Goal: Task Accomplishment & Management: Manage account settings

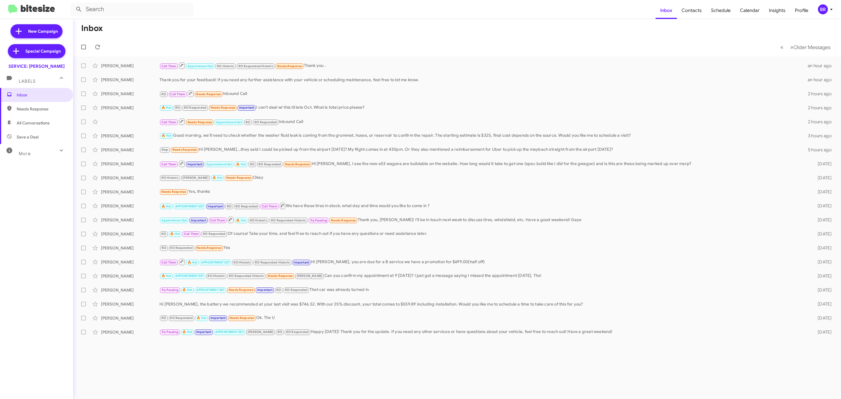
click at [823, 7] on div "BR" at bounding box center [823, 9] width 10 height 10
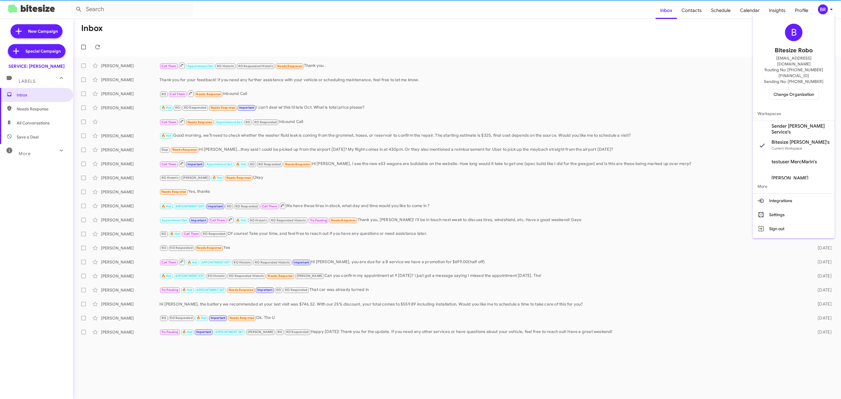
click at [798, 89] on span "Change Organization" at bounding box center [794, 94] width 41 height 10
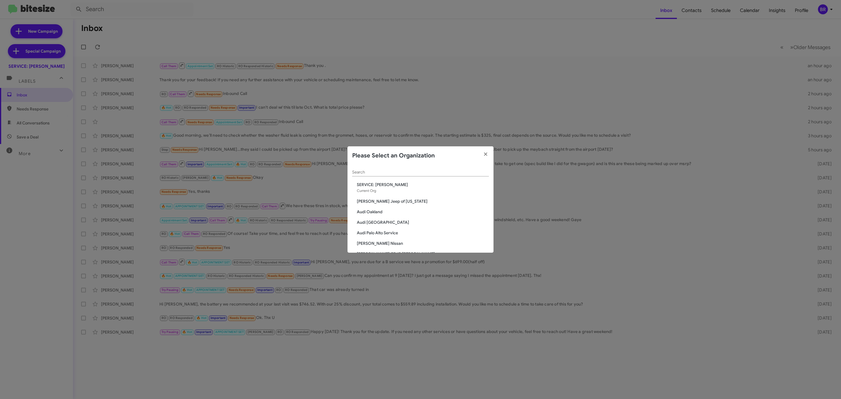
click at [434, 171] on input "Search" at bounding box center [420, 172] width 137 height 5
click at [378, 211] on span "Audi Oakland" at bounding box center [423, 212] width 132 height 6
click at [373, 211] on span "Audi Oakland" at bounding box center [423, 212] width 132 height 6
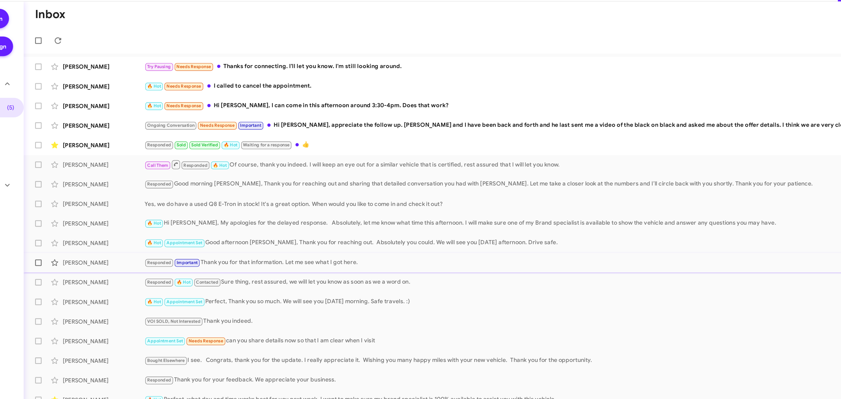
click at [228, 202] on div "Pranay Jain Responded Important Thank you for that information. Let me see what…" at bounding box center [457, 206] width 759 height 12
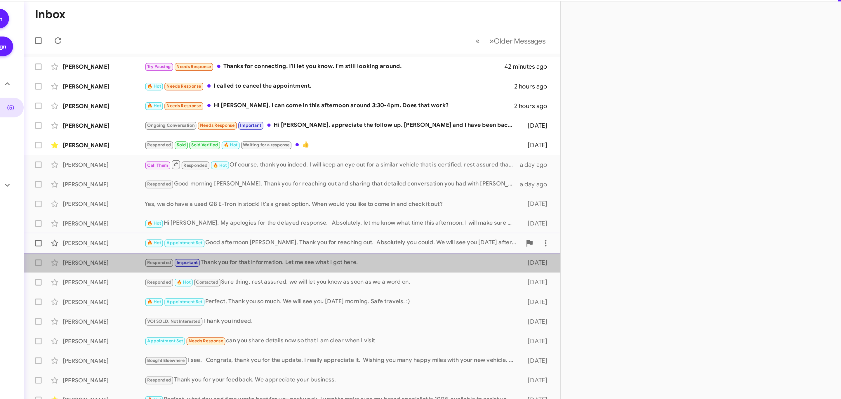
click at [237, 186] on div "Jeremy Siegel 🔥 Hot Appointment Set Good afternoon Jeremy, Thank you for reachi…" at bounding box center [265, 192] width 375 height 12
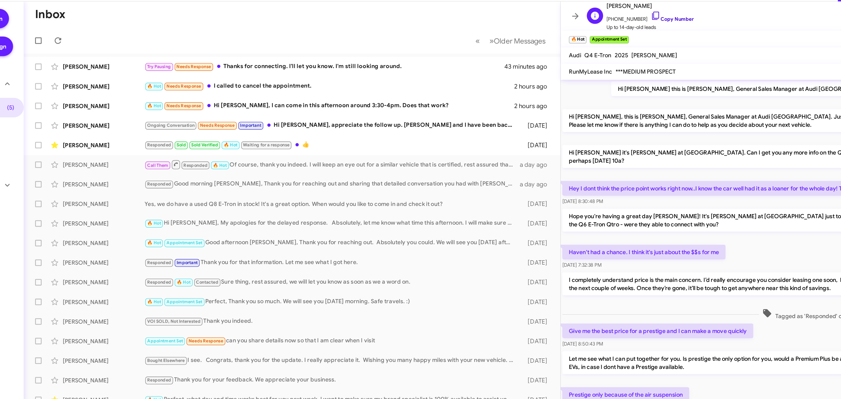
click at [538, 32] on link "Copy Number" at bounding box center [537, 31] width 31 height 4
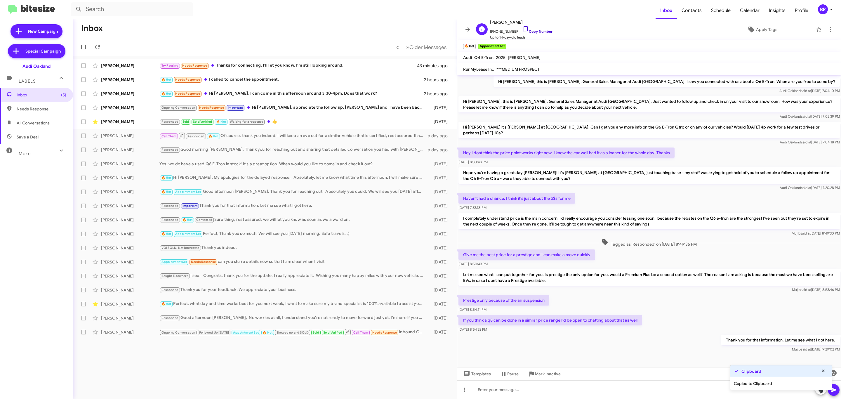
click at [545, 29] on link "Copy Number" at bounding box center [537, 31] width 31 height 4
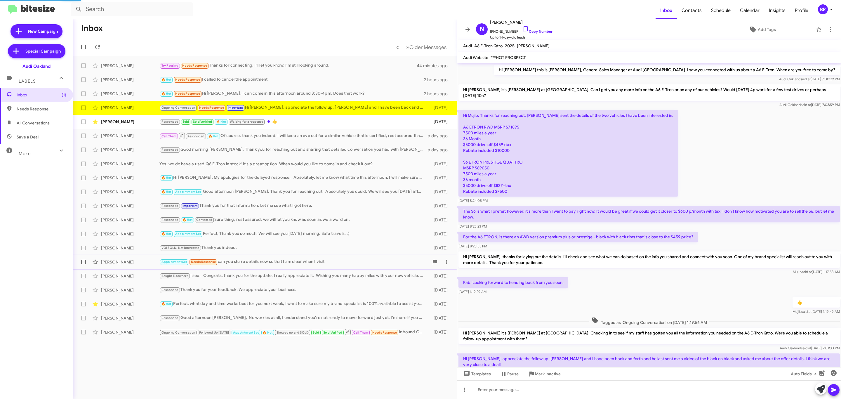
scroll to position [97, 0]
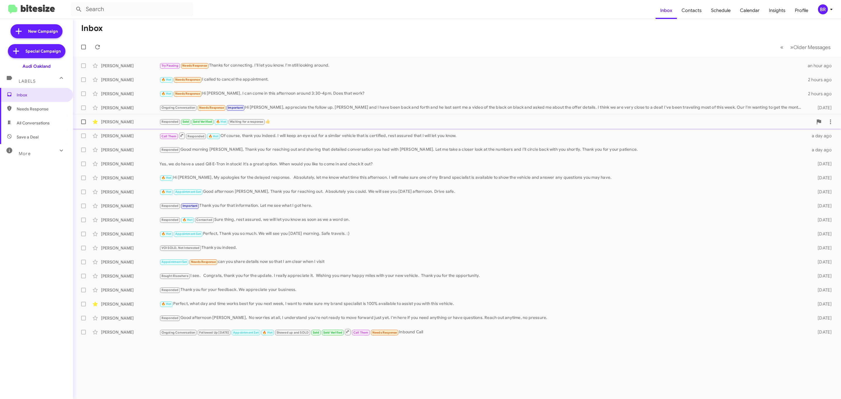
click at [83, 122] on span at bounding box center [83, 121] width 5 height 5
click at [83, 124] on input "checkbox" at bounding box center [83, 124] width 0 height 0
checkbox input "true"
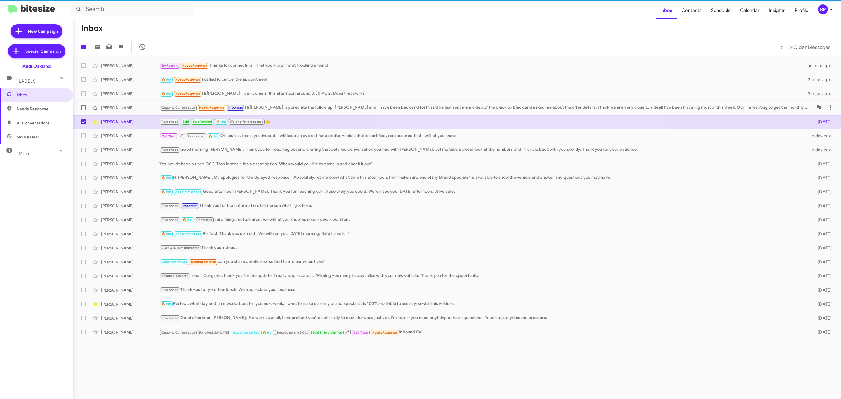
click at [83, 108] on span at bounding box center [83, 107] width 5 height 5
click at [83, 110] on input "checkbox" at bounding box center [83, 110] width 0 height 0
checkbox input "true"
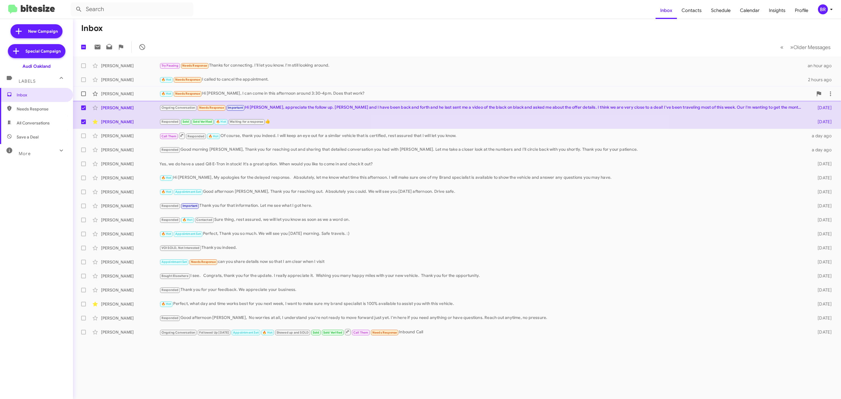
click at [83, 94] on span at bounding box center [83, 93] width 5 height 5
click at [83, 96] on input "checkbox" at bounding box center [83, 96] width 0 height 0
checkbox input "true"
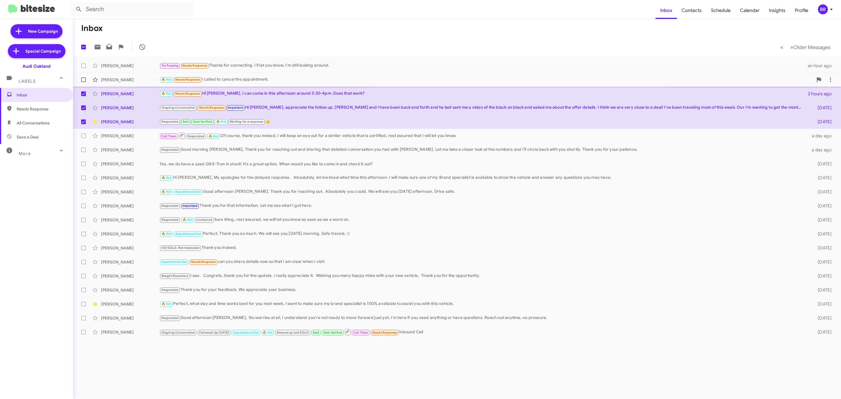
click at [83, 80] on span at bounding box center [83, 79] width 5 height 5
click at [83, 82] on input "checkbox" at bounding box center [83, 82] width 0 height 0
checkbox input "true"
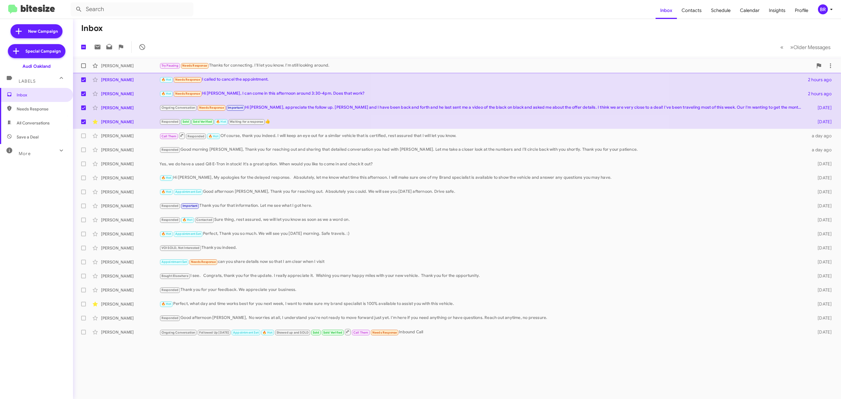
click at [83, 65] on span at bounding box center [83, 65] width 5 height 5
click at [83, 68] on input "checkbox" at bounding box center [83, 68] width 0 height 0
checkbox input "true"
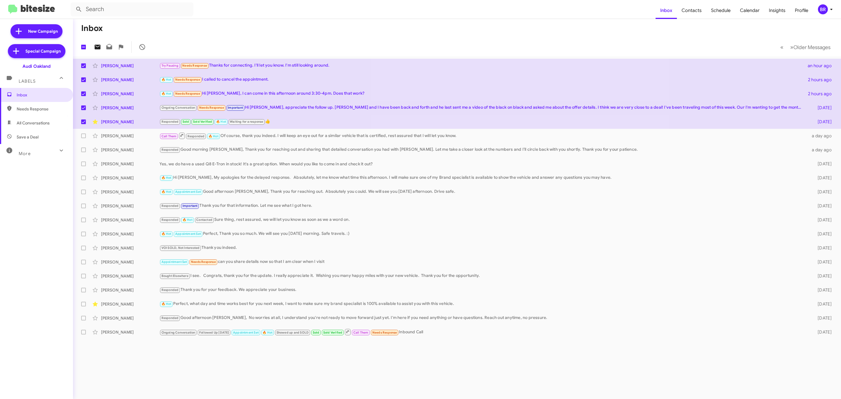
click at [100, 48] on icon at bounding box center [98, 47] width 6 height 5
click at [822, 6] on div "BR" at bounding box center [823, 9] width 10 height 10
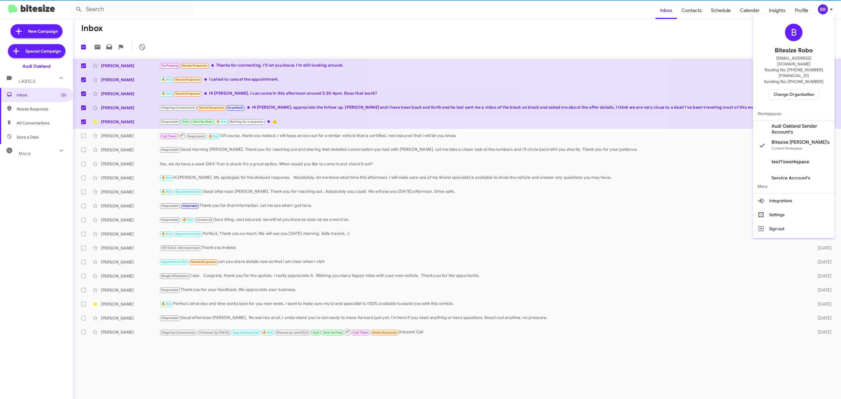
click at [794, 89] on span "Change Organization" at bounding box center [794, 94] width 41 height 10
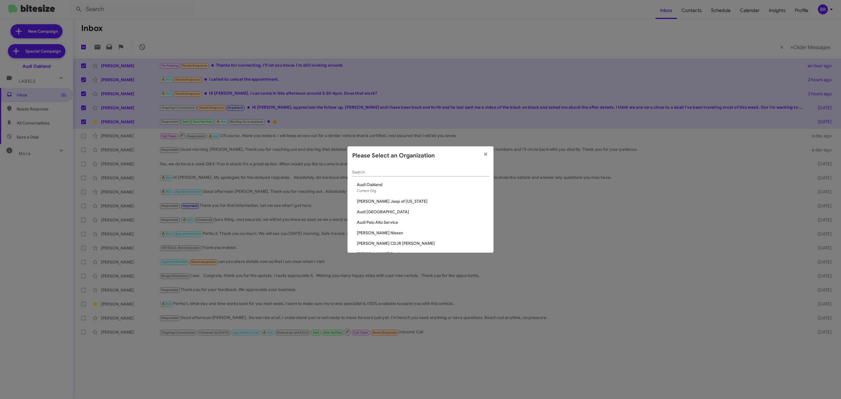
click at [399, 209] on span "Audi Palo Alto" at bounding box center [423, 212] width 132 height 6
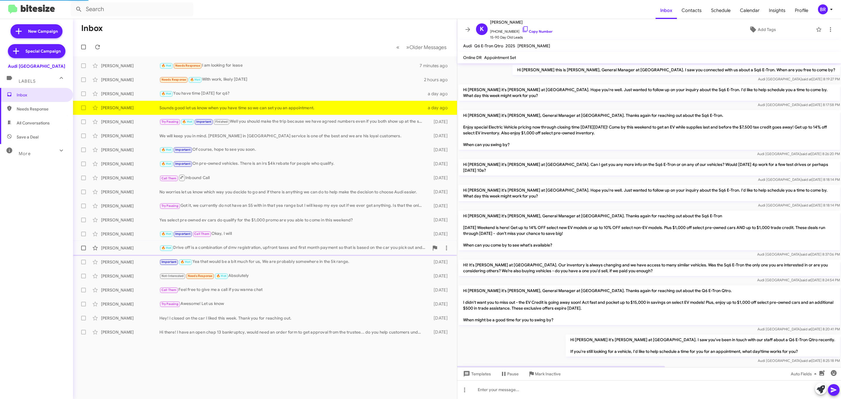
scroll to position [133, 0]
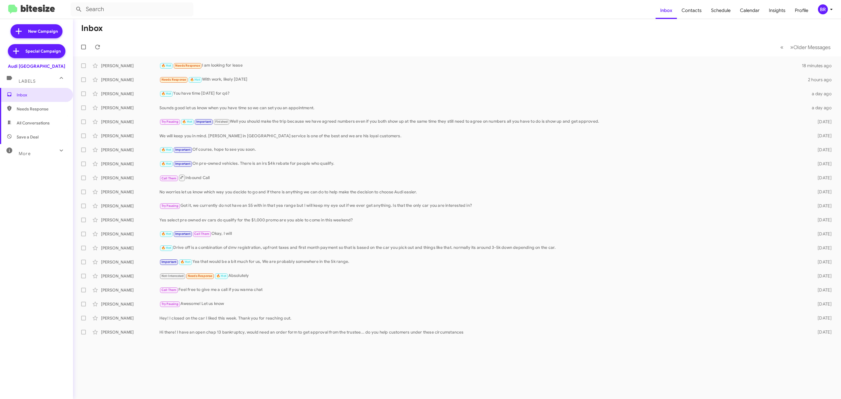
click at [829, 8] on icon at bounding box center [831, 9] width 7 height 7
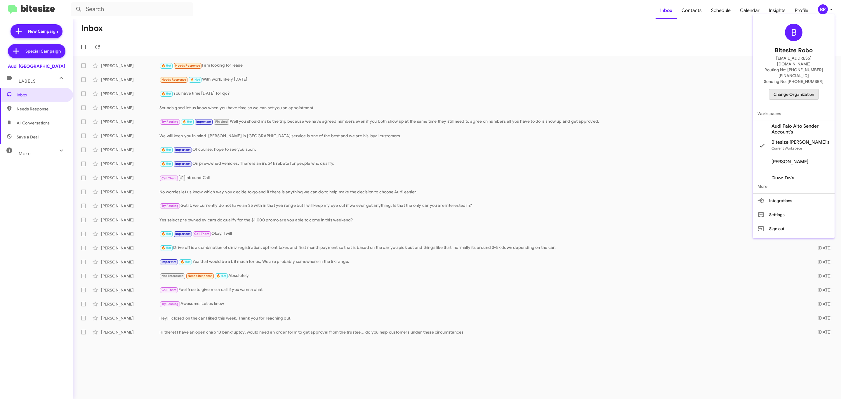
click at [796, 89] on span "Change Organization" at bounding box center [794, 94] width 41 height 10
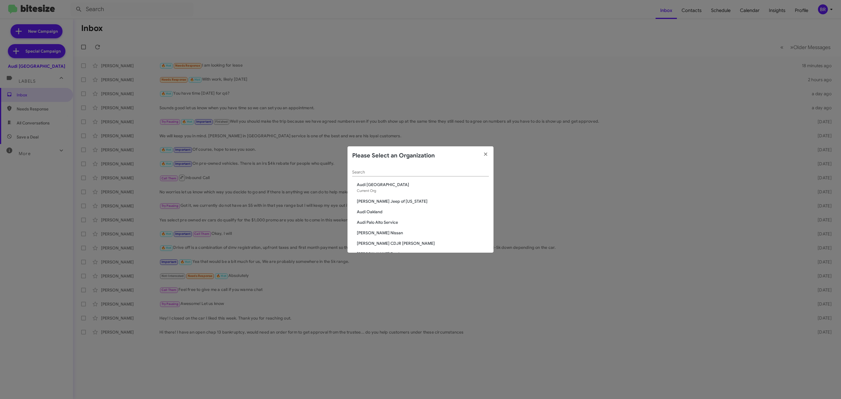
click at [449, 172] on input "Search" at bounding box center [420, 172] width 137 height 5
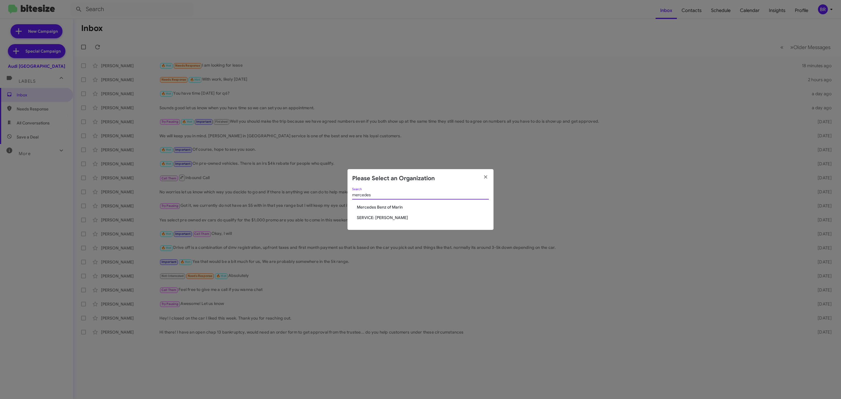
type input "mercedes"
click at [415, 205] on span "Mercedes Benz of Marin" at bounding box center [423, 207] width 132 height 6
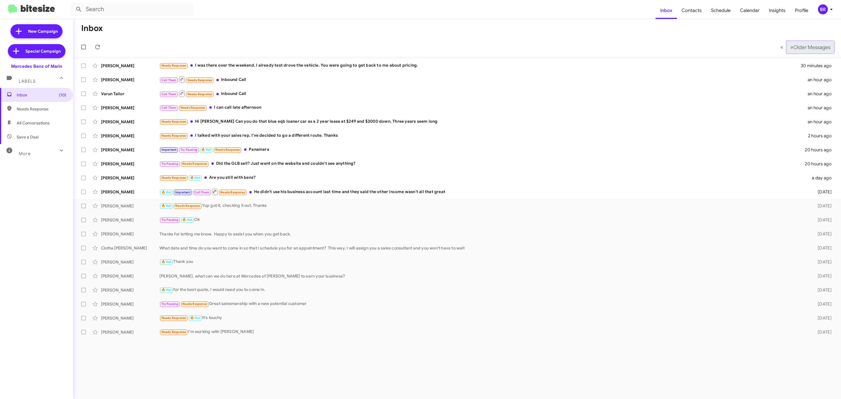
click at [797, 47] on span "Older Messages" at bounding box center [812, 47] width 37 height 6
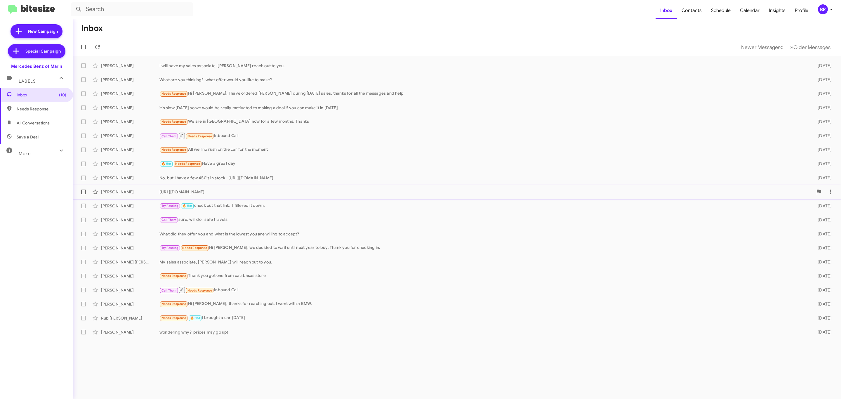
click at [119, 190] on div "[PERSON_NAME]" at bounding box center [130, 192] width 58 height 6
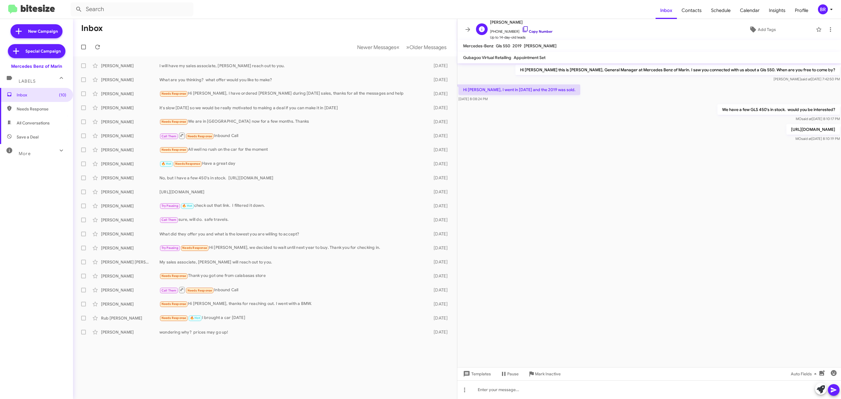
click at [534, 31] on link "Copy Number" at bounding box center [537, 31] width 31 height 4
click at [541, 31] on link "Copy Number" at bounding box center [537, 31] width 31 height 4
click at [464, 33] on span at bounding box center [468, 29] width 12 height 7
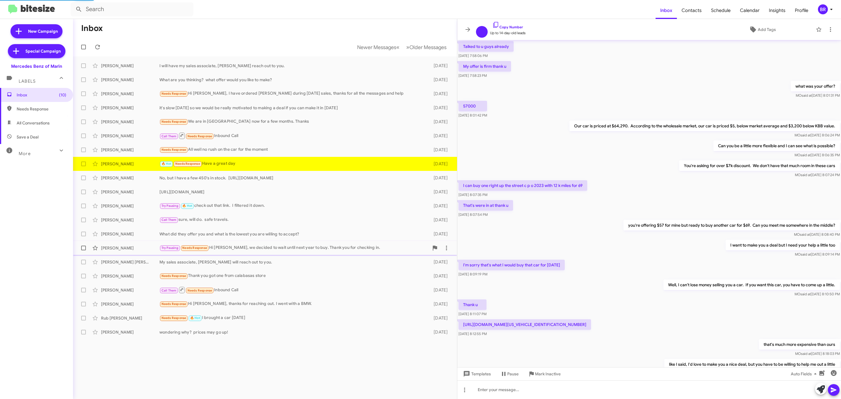
scroll to position [98, 0]
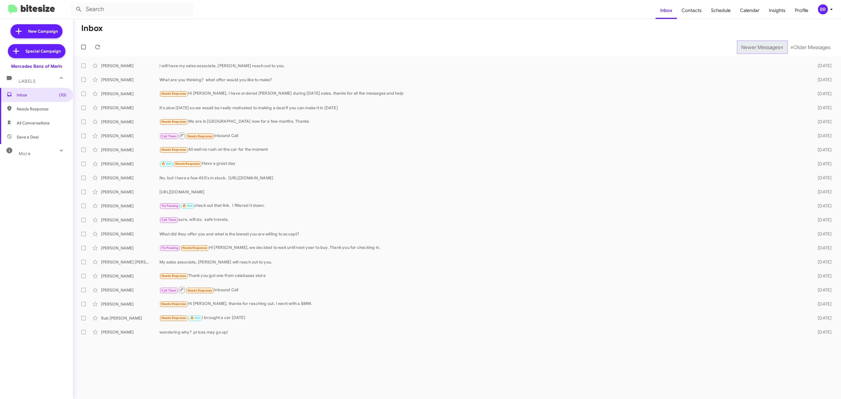
click at [756, 46] on span "Newer Messages" at bounding box center [760, 47] width 39 height 6
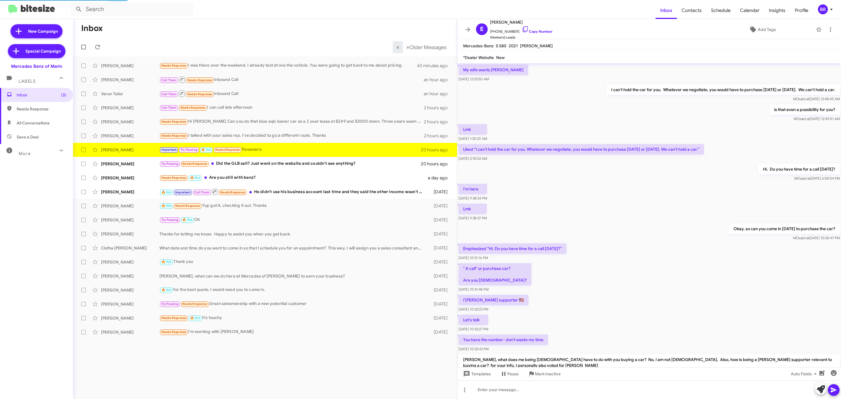
scroll to position [151, 0]
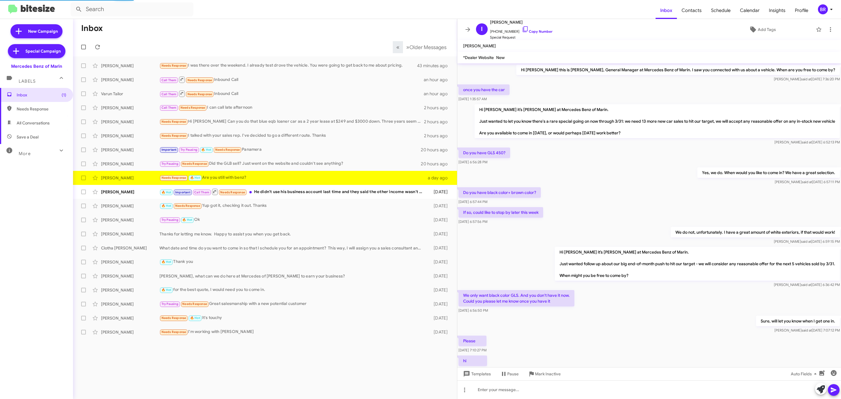
scroll to position [47, 0]
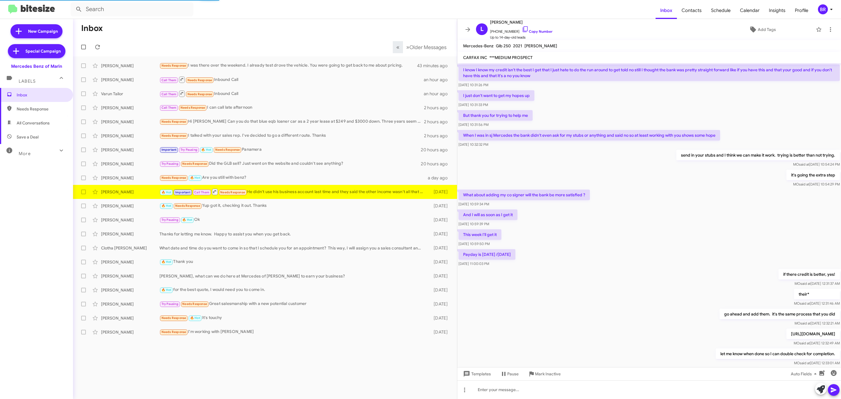
scroll to position [128, 0]
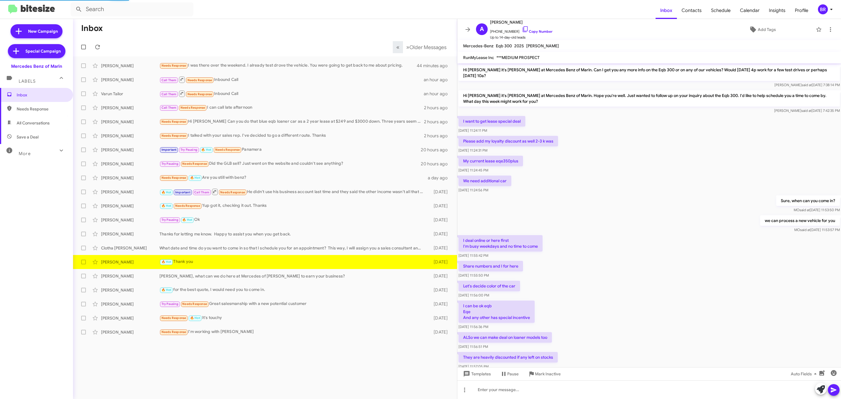
scroll to position [151, 0]
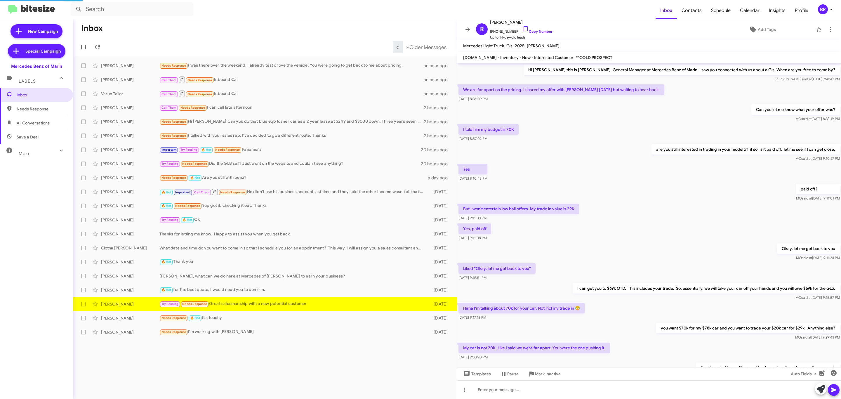
scroll to position [58, 0]
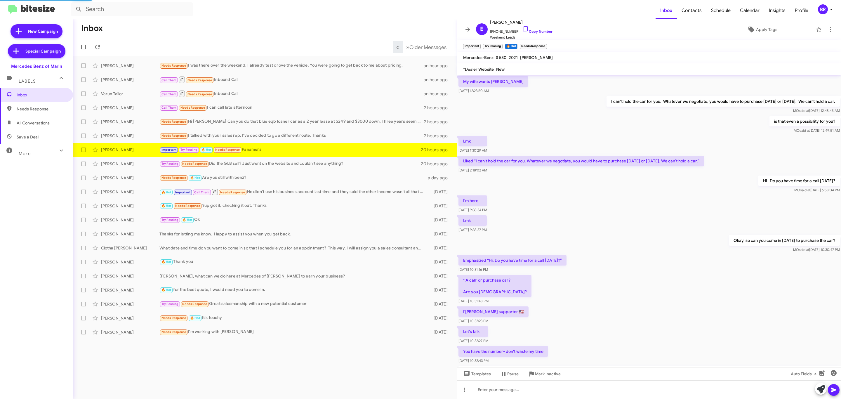
scroll to position [151, 0]
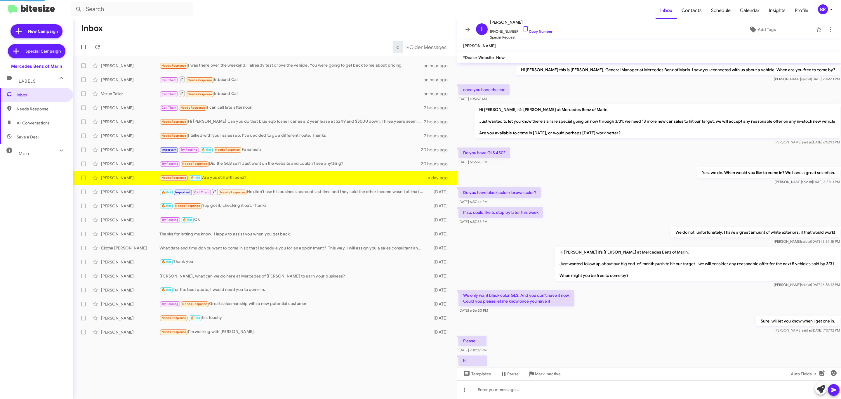
scroll to position [47, 0]
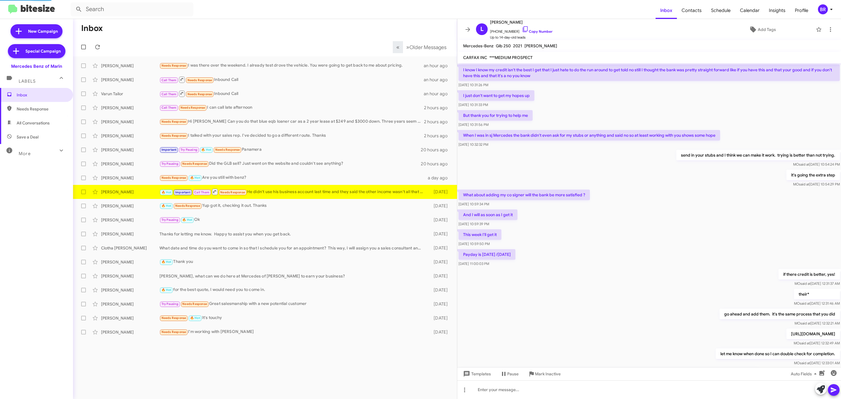
scroll to position [128, 0]
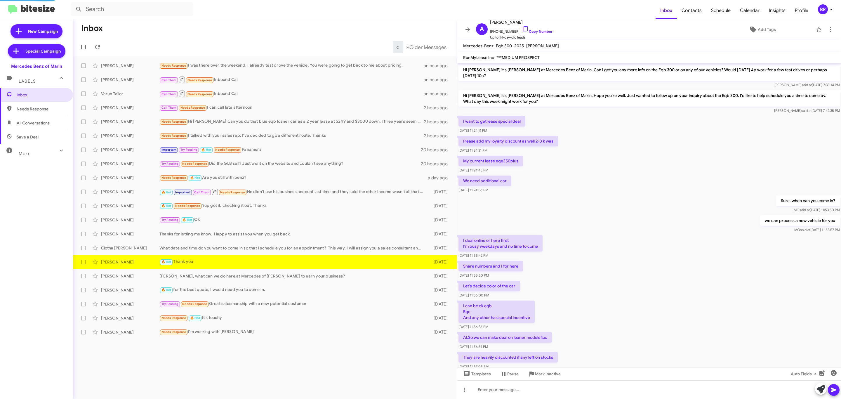
scroll to position [151, 0]
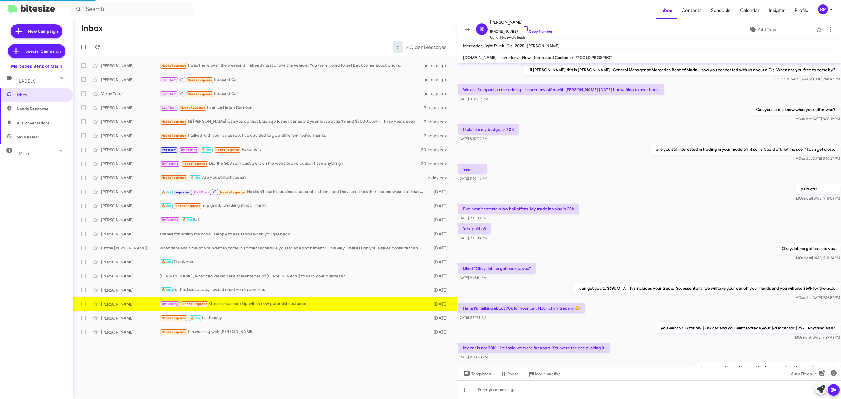
scroll to position [58, 0]
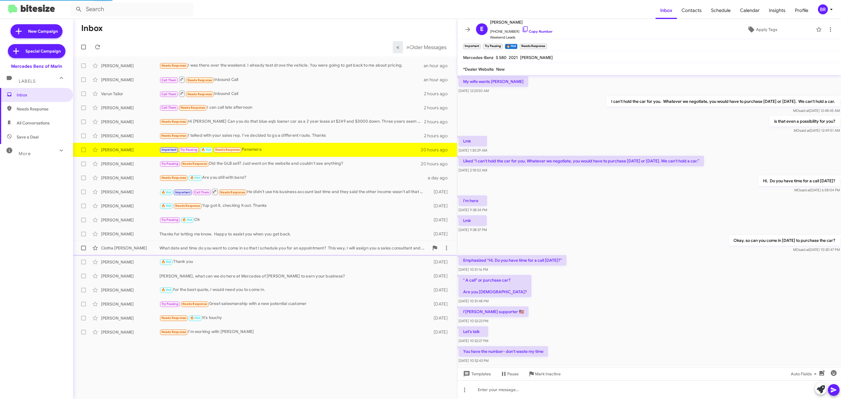
scroll to position [151, 0]
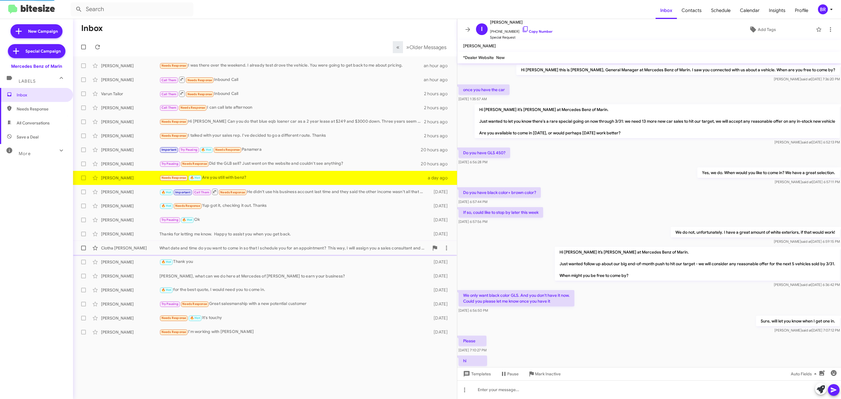
scroll to position [47, 0]
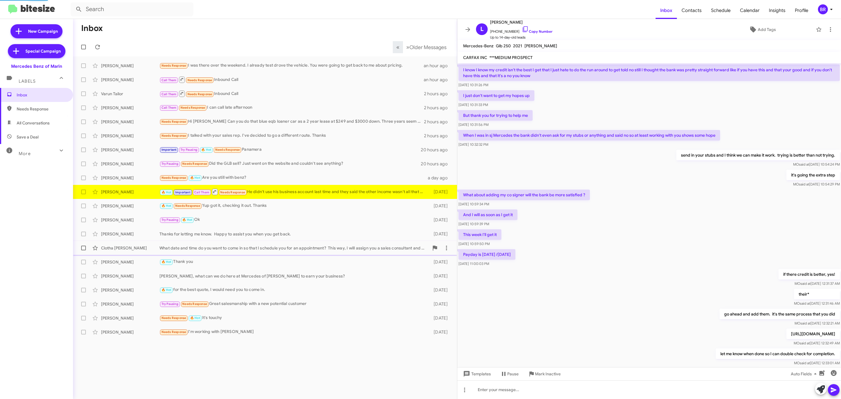
scroll to position [128, 0]
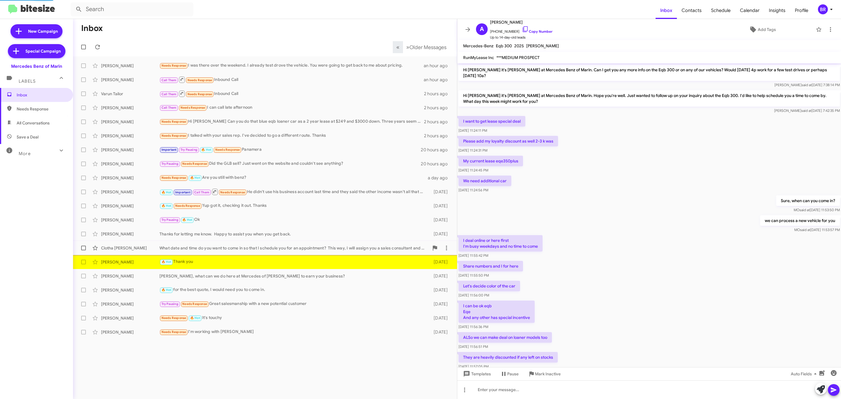
scroll to position [151, 0]
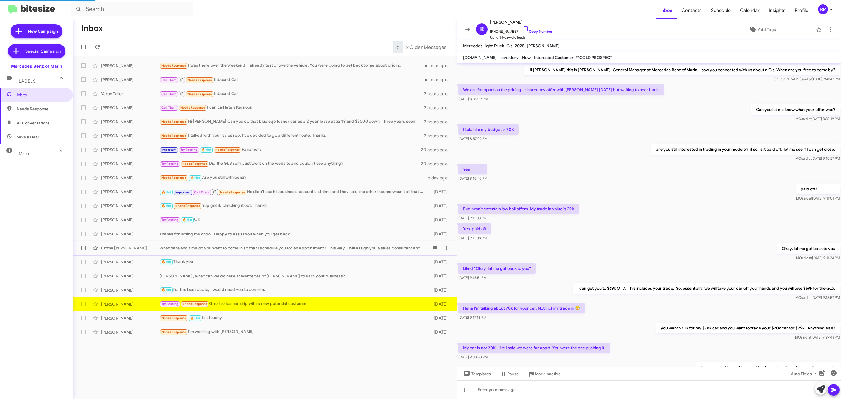
scroll to position [58, 0]
